Goal: Transaction & Acquisition: Purchase product/service

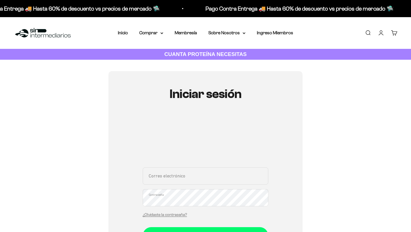
click at [168, 177] on input "Correo electrónico" at bounding box center [206, 175] width 126 height 17
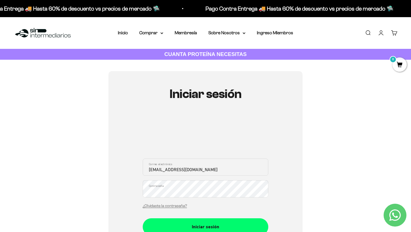
type input "sinintermeriarios389@gmail.com"
click at [143, 218] on button "Iniciar sesión" at bounding box center [206, 226] width 126 height 17
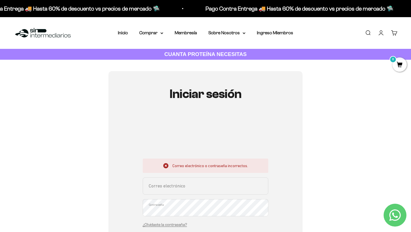
click at [192, 190] on input "Correo electrónico" at bounding box center [206, 185] width 126 height 17
click at [172, 190] on input "sinintermeriarios389@gmail.com" at bounding box center [206, 185] width 126 height 17
type input "sinintermediarios389@gmail.com"
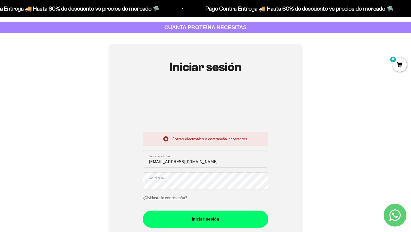
scroll to position [37, 0]
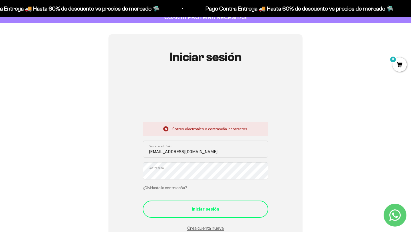
click at [191, 206] on div "Iniciar sesión" at bounding box center [205, 208] width 103 height 7
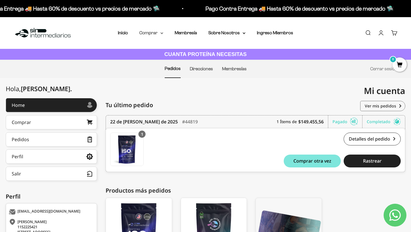
click at [155, 35] on summary "Comprar" at bounding box center [151, 32] width 24 height 7
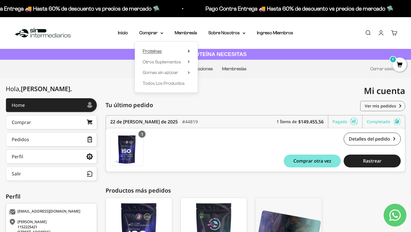
click at [160, 53] on span "Proteínas" at bounding box center [152, 51] width 19 height 5
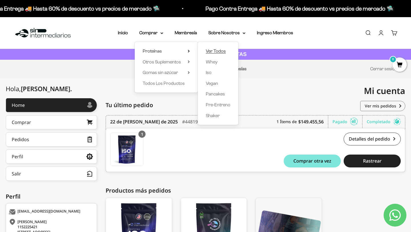
click at [216, 51] on span "Ver Todos" at bounding box center [216, 51] width 20 height 5
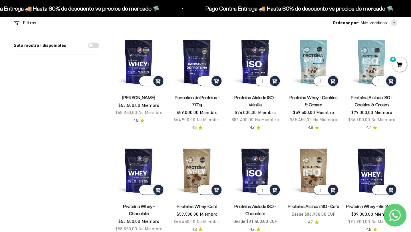
scroll to position [50, 0]
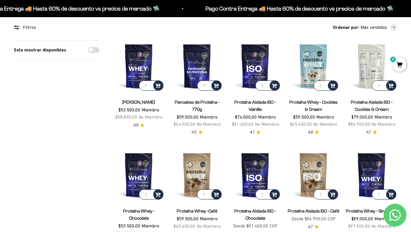
click at [371, 68] on img at bounding box center [371, 65] width 51 height 51
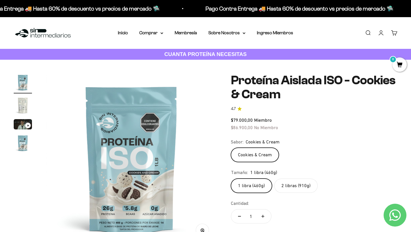
click at [299, 183] on label "2 libras (910g)" at bounding box center [295, 185] width 43 height 14
click at [231, 178] on input "2 libras (910g)" at bounding box center [231, 178] width 0 height 0
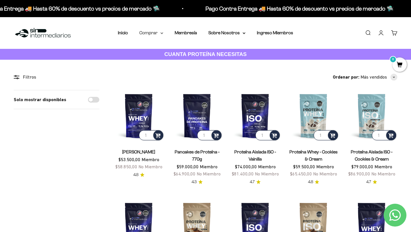
click at [153, 35] on summary "Comprar" at bounding box center [151, 32] width 24 height 7
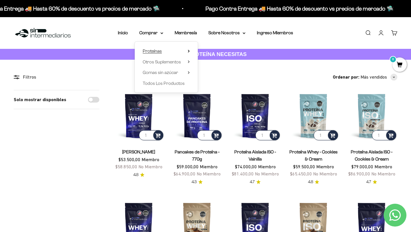
click at [189, 52] on icon at bounding box center [189, 51] width 2 height 3
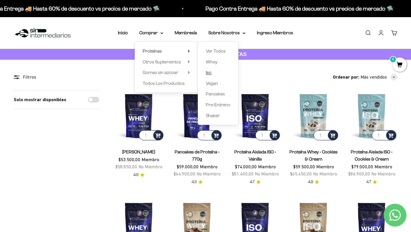
click at [209, 72] on span "Iso" at bounding box center [209, 72] width 6 height 5
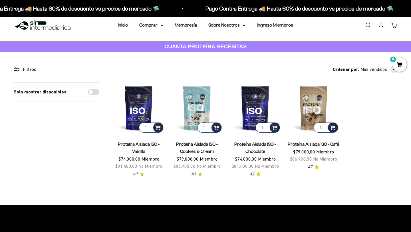
scroll to position [10, 0]
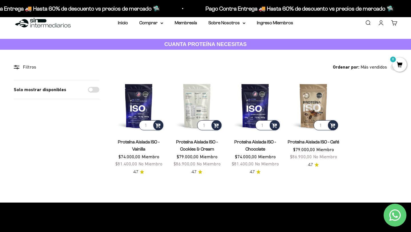
click at [193, 107] on img at bounding box center [196, 105] width 51 height 51
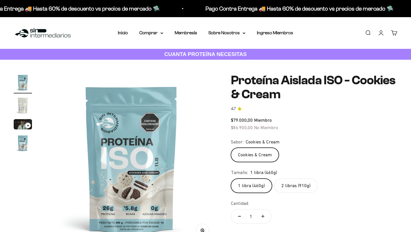
click at [287, 183] on label "2 libras (910g)" at bounding box center [295, 185] width 43 height 14
click at [231, 178] on input "2 libras (910g)" at bounding box center [231, 178] width 0 height 0
radio input "true"
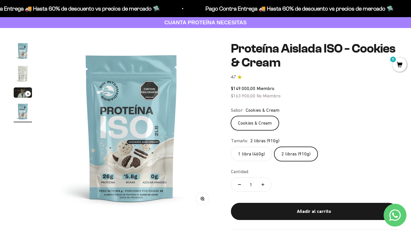
click at [261, 184] on button "Aumentar cantidad" at bounding box center [263, 185] width 17 height 14
type input "2"
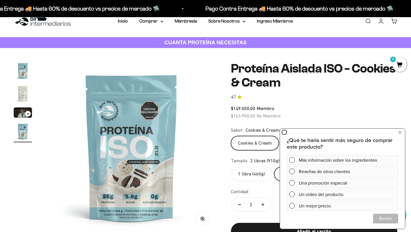
scroll to position [9, 0]
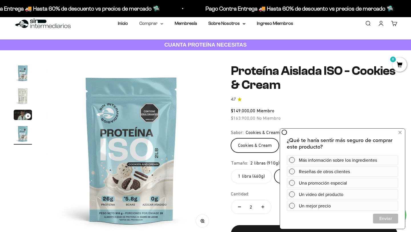
click at [158, 26] on summary "Comprar" at bounding box center [151, 23] width 24 height 7
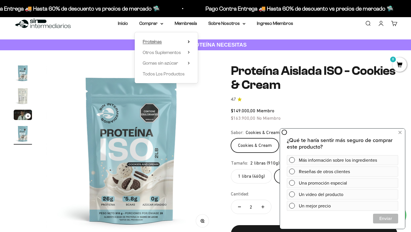
click at [188, 42] on icon at bounding box center [189, 41] width 2 height 3
click at [214, 53] on span "Whey" at bounding box center [212, 52] width 12 height 5
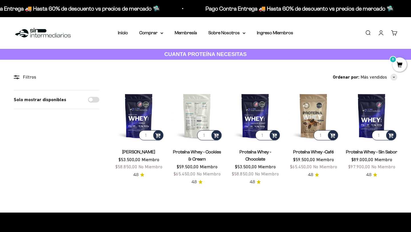
click at [197, 104] on img at bounding box center [196, 115] width 51 height 51
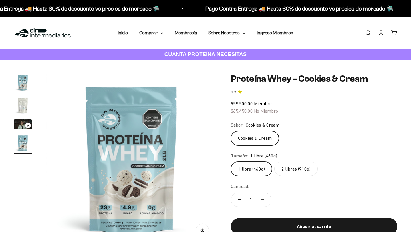
click at [290, 170] on label "2 libras (910g)" at bounding box center [295, 169] width 43 height 14
click at [231, 162] on input "2 libras (910g)" at bounding box center [231, 161] width 0 height 0
radio input "true"
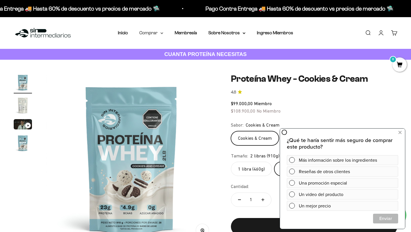
click at [160, 35] on summary "Comprar" at bounding box center [151, 32] width 24 height 7
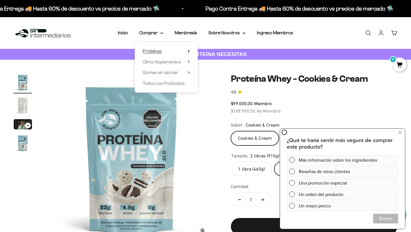
click at [190, 52] on icon at bounding box center [189, 51] width 2 height 3
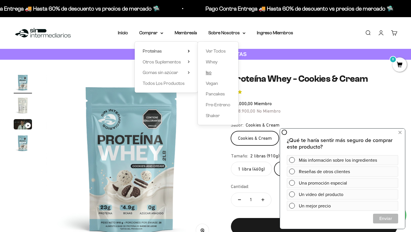
click at [208, 73] on span "Iso" at bounding box center [209, 72] width 6 height 5
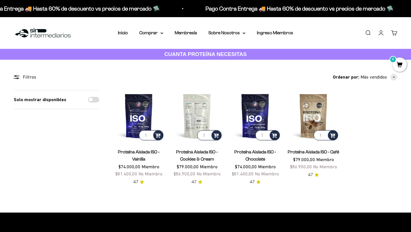
click at [203, 119] on img at bounding box center [196, 115] width 51 height 51
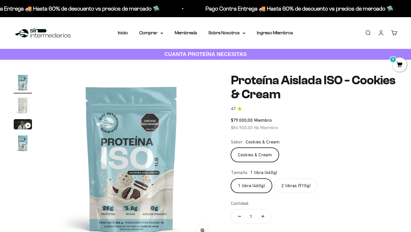
click at [292, 186] on label "2 libras (910g)" at bounding box center [295, 185] width 43 height 14
click at [231, 178] on input "2 libras (910g)" at bounding box center [231, 178] width 0 height 0
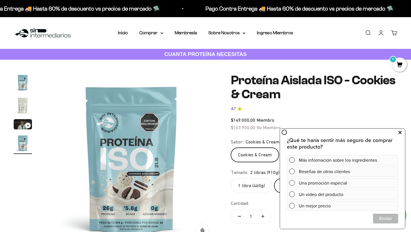
click at [400, 132] on icon at bounding box center [399, 132] width 3 height 7
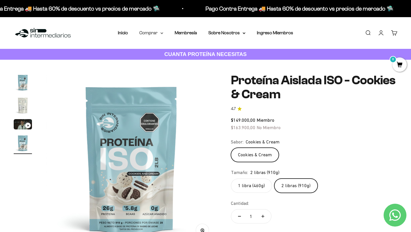
click at [161, 34] on icon at bounding box center [161, 33] width 3 height 2
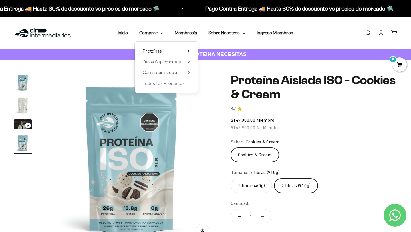
click at [189, 50] on icon at bounding box center [189, 51] width 2 height 3
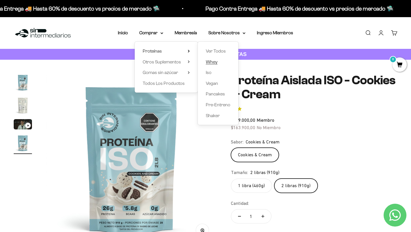
click at [214, 62] on span "Whey" at bounding box center [212, 61] width 12 height 5
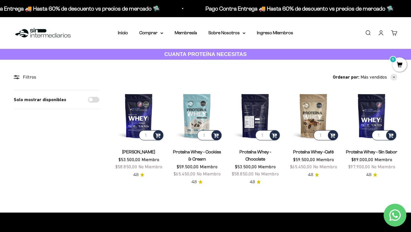
click at [248, 119] on img at bounding box center [254, 115] width 51 height 51
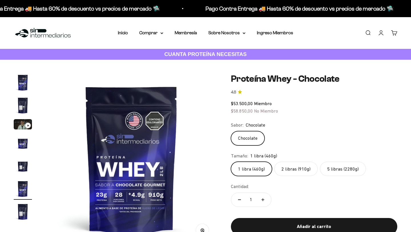
click at [324, 169] on label "5 libras (2280g)" at bounding box center [343, 169] width 46 height 14
click at [231, 162] on input "5 libras (2280g)" at bounding box center [231, 161] width 0 height 0
radio input "true"
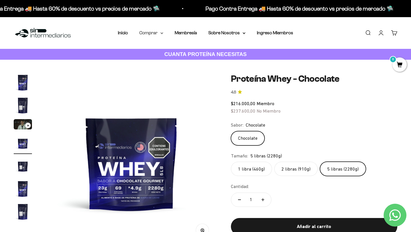
click at [159, 34] on summary "Comprar" at bounding box center [151, 32] width 24 height 7
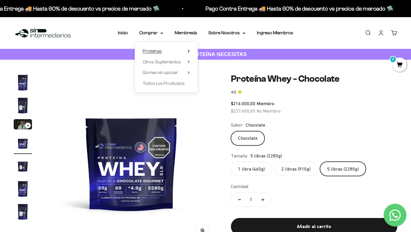
click at [189, 51] on icon at bounding box center [188, 51] width 1 height 2
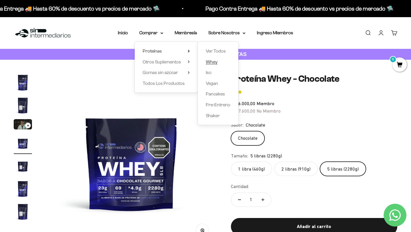
click at [215, 63] on span "Whey" at bounding box center [212, 61] width 12 height 5
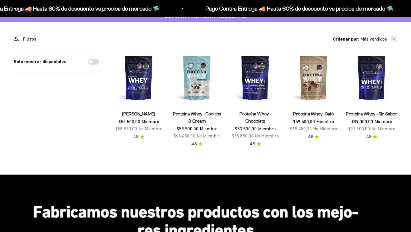
scroll to position [47, 0]
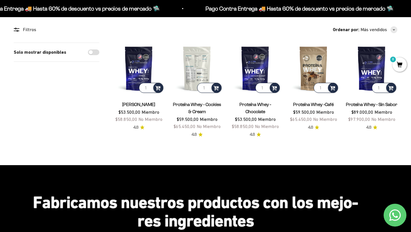
click at [198, 64] on img at bounding box center [196, 68] width 51 height 51
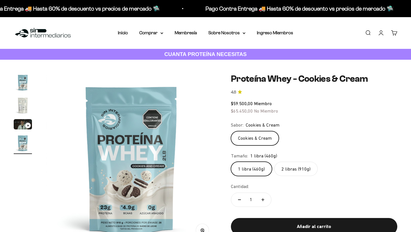
click at [287, 169] on label "2 libras (910g)" at bounding box center [295, 169] width 43 height 14
click at [231, 162] on input "2 libras (910g)" at bounding box center [231, 161] width 0 height 0
radio input "true"
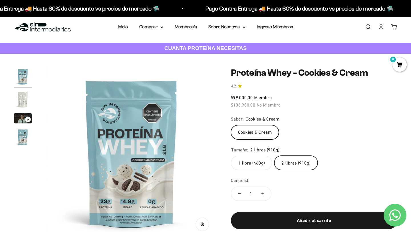
scroll to position [6, 0]
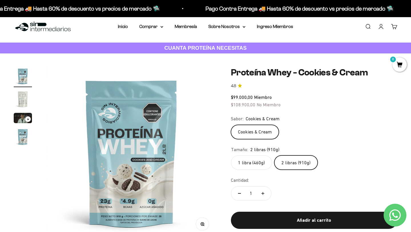
click at [262, 194] on icon "Aumentar cantidad" at bounding box center [262, 193] width 3 height 3
type input "2"
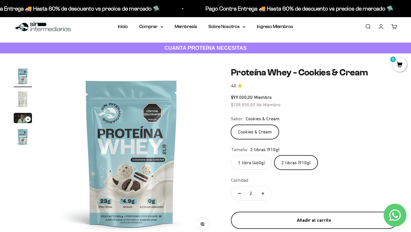
click at [303, 220] on div "Añadir al carrito" at bounding box center [314, 219] width 144 height 7
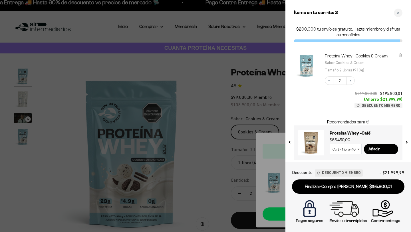
scroll to position [13, 0]
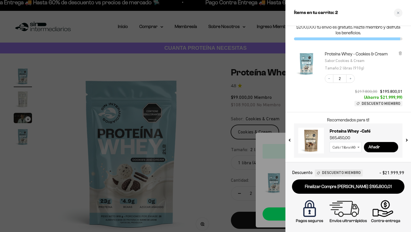
click at [193, 65] on div at bounding box center [205, 116] width 411 height 232
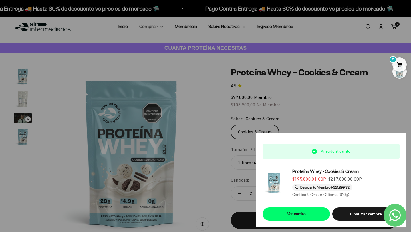
click at [159, 26] on summary "Comprar" at bounding box center [151, 26] width 24 height 7
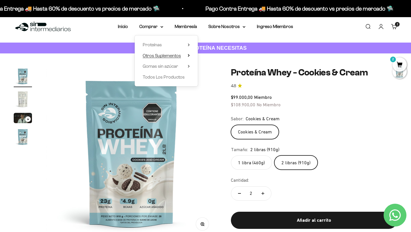
click at [188, 54] on summary "Otros Suplementos" at bounding box center [166, 55] width 47 height 7
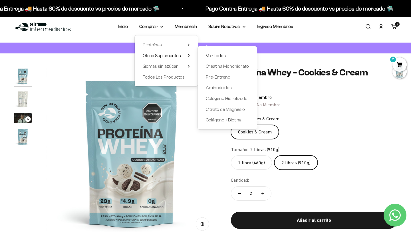
click at [216, 55] on span "Ver Todos" at bounding box center [216, 55] width 20 height 5
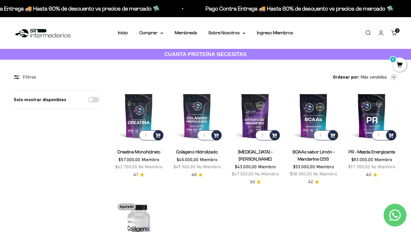
click at [399, 63] on span "2" at bounding box center [399, 64] width 14 height 14
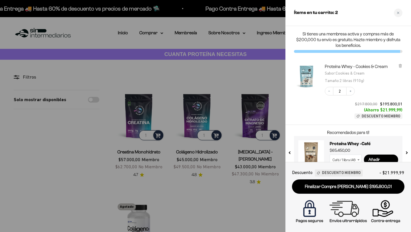
scroll to position [13, 0]
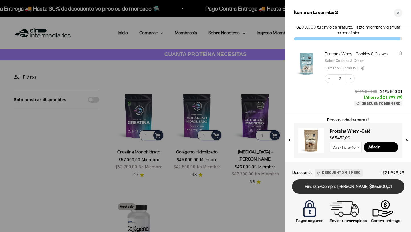
click at [352, 187] on link "Finalizar Compra [PERSON_NAME] $195.800,01" at bounding box center [348, 186] width 112 height 15
